Goal: Register for event/course

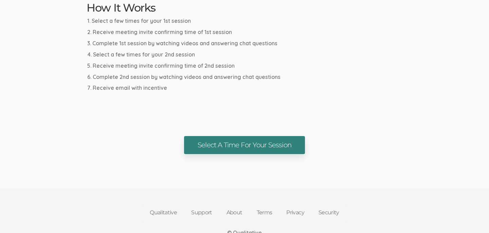
scroll to position [387, 0]
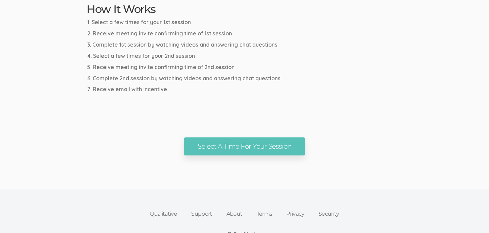
click at [175, 153] on div "Select A Time For Your Session" at bounding box center [245, 146] width 326 height 18
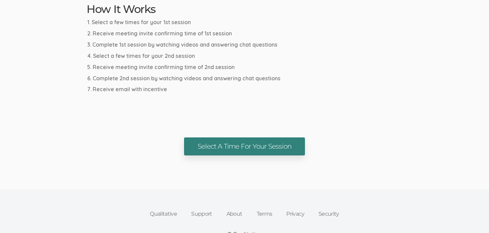
click at [199, 146] on link "Select A Time For Your Session" at bounding box center [244, 146] width 121 height 18
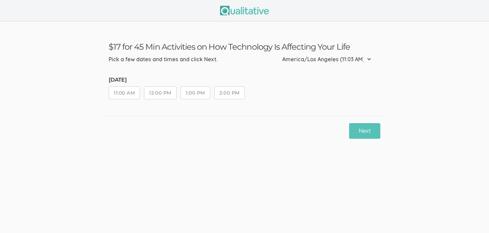
click at [120, 93] on button "11:00 AM" at bounding box center [124, 92] width 31 height 13
click at [362, 126] on button "Next" at bounding box center [364, 131] width 31 height 16
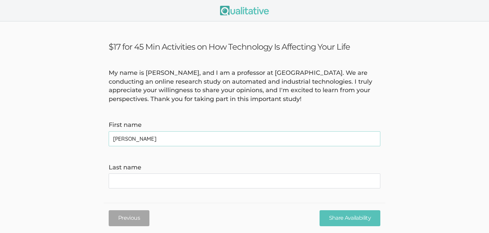
type name "Robin"
type name "Mooser"
click at [121, 112] on form "My name is David Hyde, and I am a professor at Vanderbilt University. We are co…" at bounding box center [244, 233] width 489 height 329
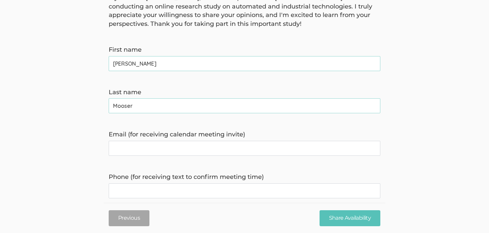
scroll to position [75, 0]
click at [236, 151] on invite\) "Email (for receiving calendar meeting invite)" at bounding box center [245, 147] width 272 height 15
type invite\) "beautifulneutrino@gmail.com"
click at [240, 194] on time\) "Phone (for receiving text to confirm meeting time)" at bounding box center [245, 190] width 272 height 15
click at [137, 150] on invite\) "beautifulneutrino@gmail.com" at bounding box center [245, 147] width 272 height 15
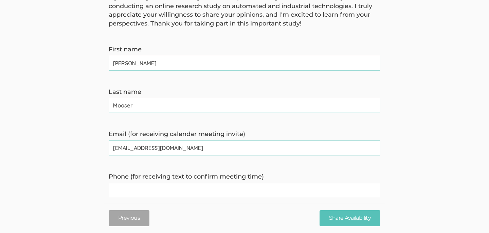
click at [159, 150] on invite\) "beautifulneutrino@gmail.com" at bounding box center [245, 147] width 272 height 15
click at [171, 194] on time\) "Phone (for receiving text to confirm meeting time)" at bounding box center [245, 190] width 272 height 15
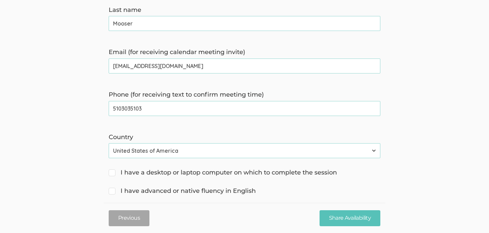
scroll to position [212, 0]
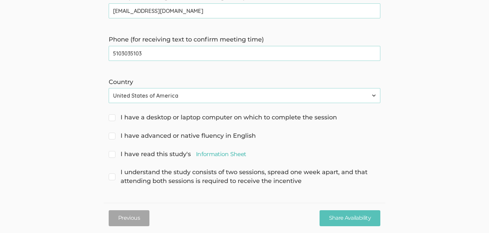
type time\) "5103035103"
click at [258, 117] on span "I have a desktop or laptop computer on which to complete the session" at bounding box center [223, 117] width 228 height 9
click at [113, 117] on input "I have a desktop or laptop computer on which to complete the session" at bounding box center [111, 117] width 4 height 4
checkbox input "true"
click at [166, 135] on span "I have advanced or native fluency in English" at bounding box center [182, 136] width 147 height 9
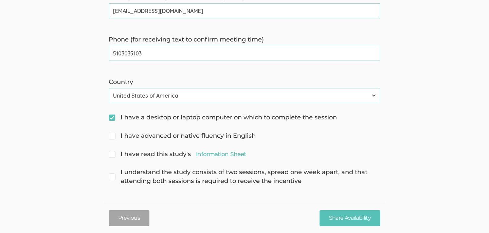
click at [113, 135] on input "I have advanced or native fluency in English" at bounding box center [111, 135] width 4 height 4
checkbox input "true"
click at [212, 155] on link "Information Sheet" at bounding box center [221, 154] width 50 height 8
click at [115, 153] on span "I have read this study's Information Sheet" at bounding box center [177, 154] width 137 height 9
click at [113, 153] on input "I have read this study's Information Sheet" at bounding box center [111, 153] width 4 height 4
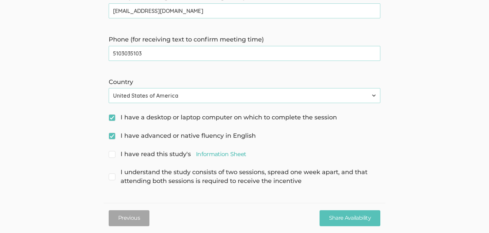
checkbox input "true"
click at [112, 176] on span "I understand the study consists of two sessions, spread one week apart, and tha…" at bounding box center [245, 176] width 272 height 17
click at [112, 174] on input "I understand the study consists of two sessions, spread one week apart, and tha…" at bounding box center [111, 171] width 4 height 4
checkbox input "true"
click at [356, 224] on input "Share Availability" at bounding box center [350, 218] width 61 height 16
